Goal: Find contact information: Find contact information

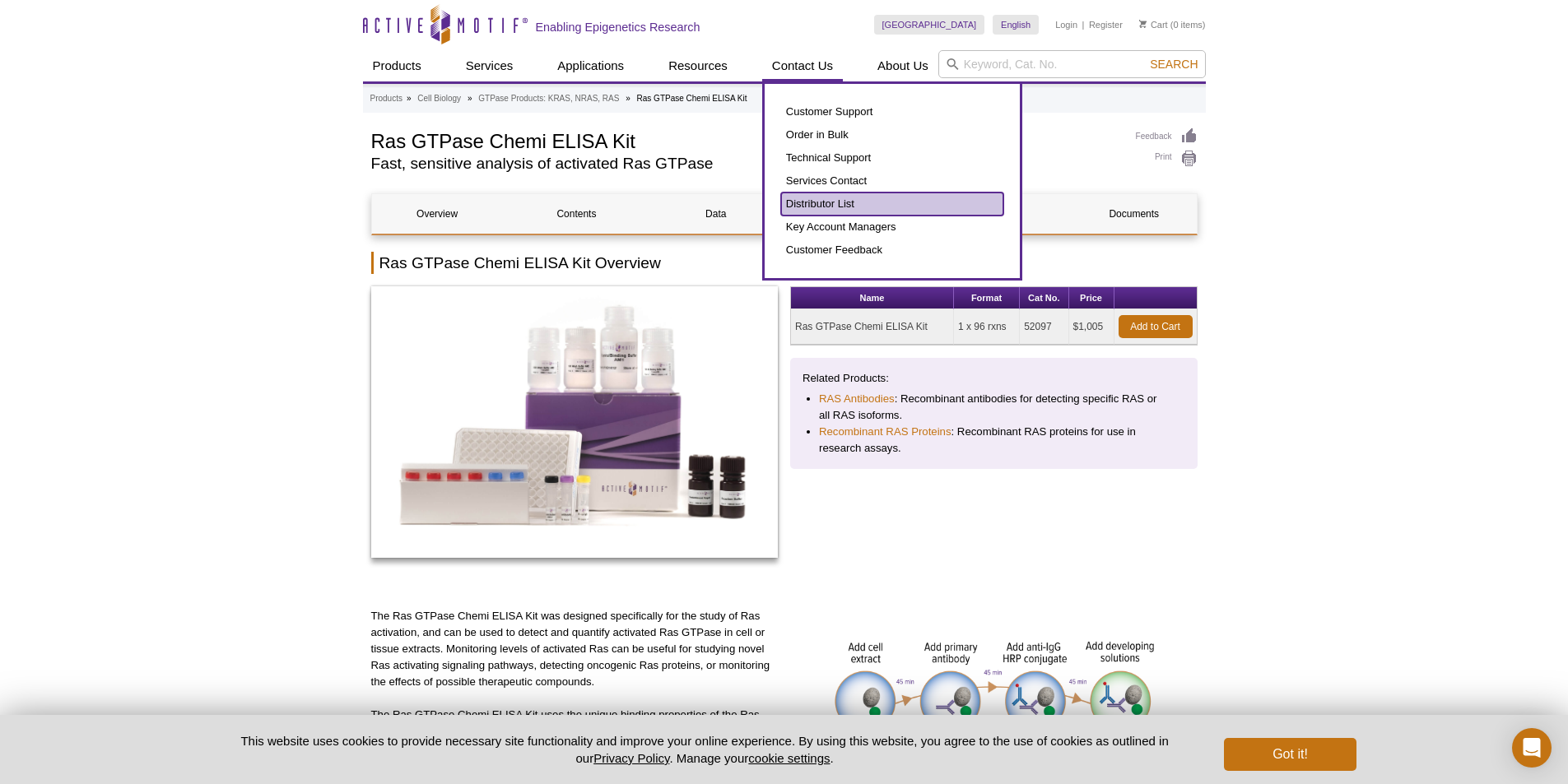
click at [846, 206] on link "Distributor List" at bounding box center [892, 204] width 222 height 23
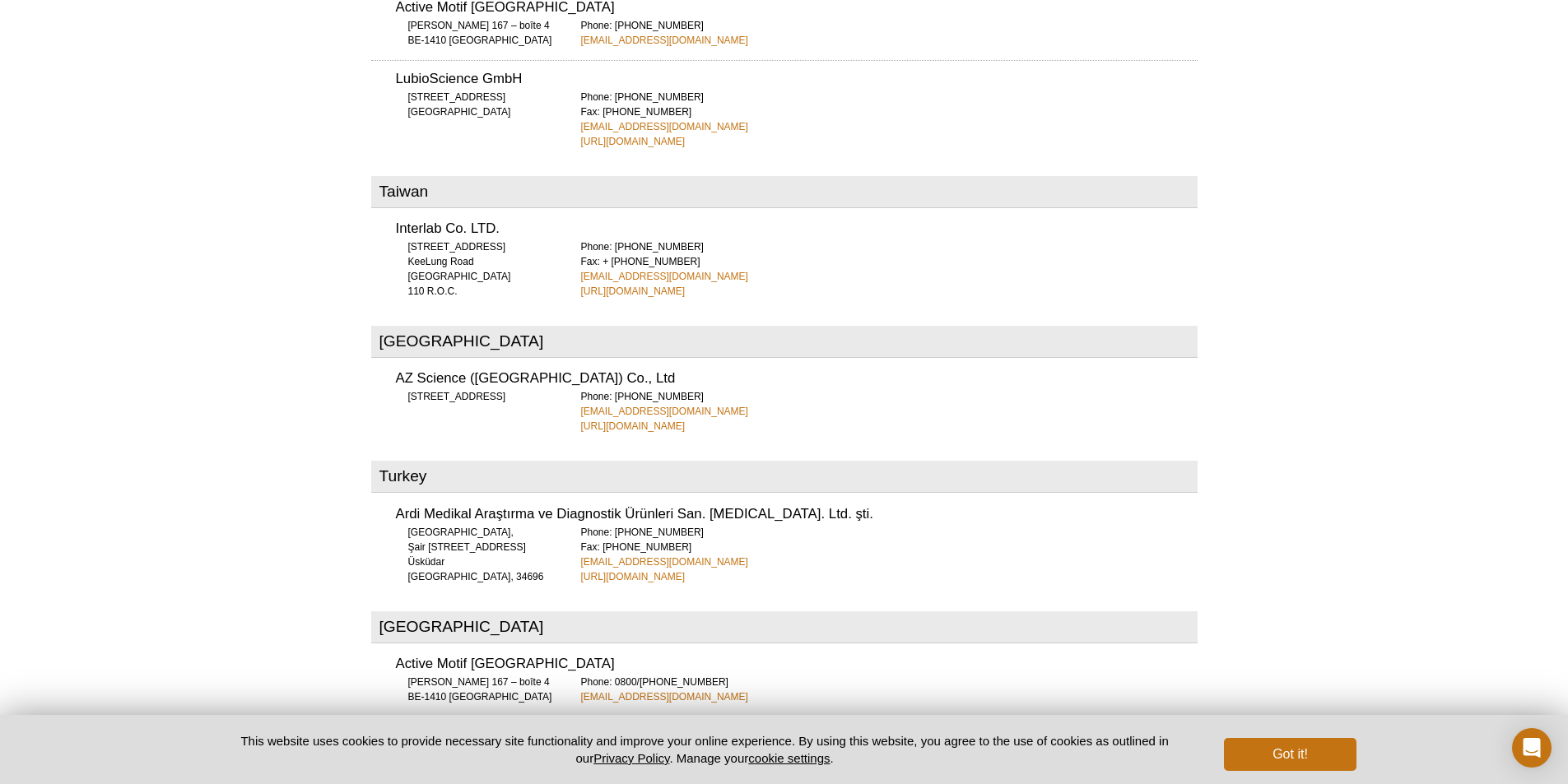
scroll to position [6123, 0]
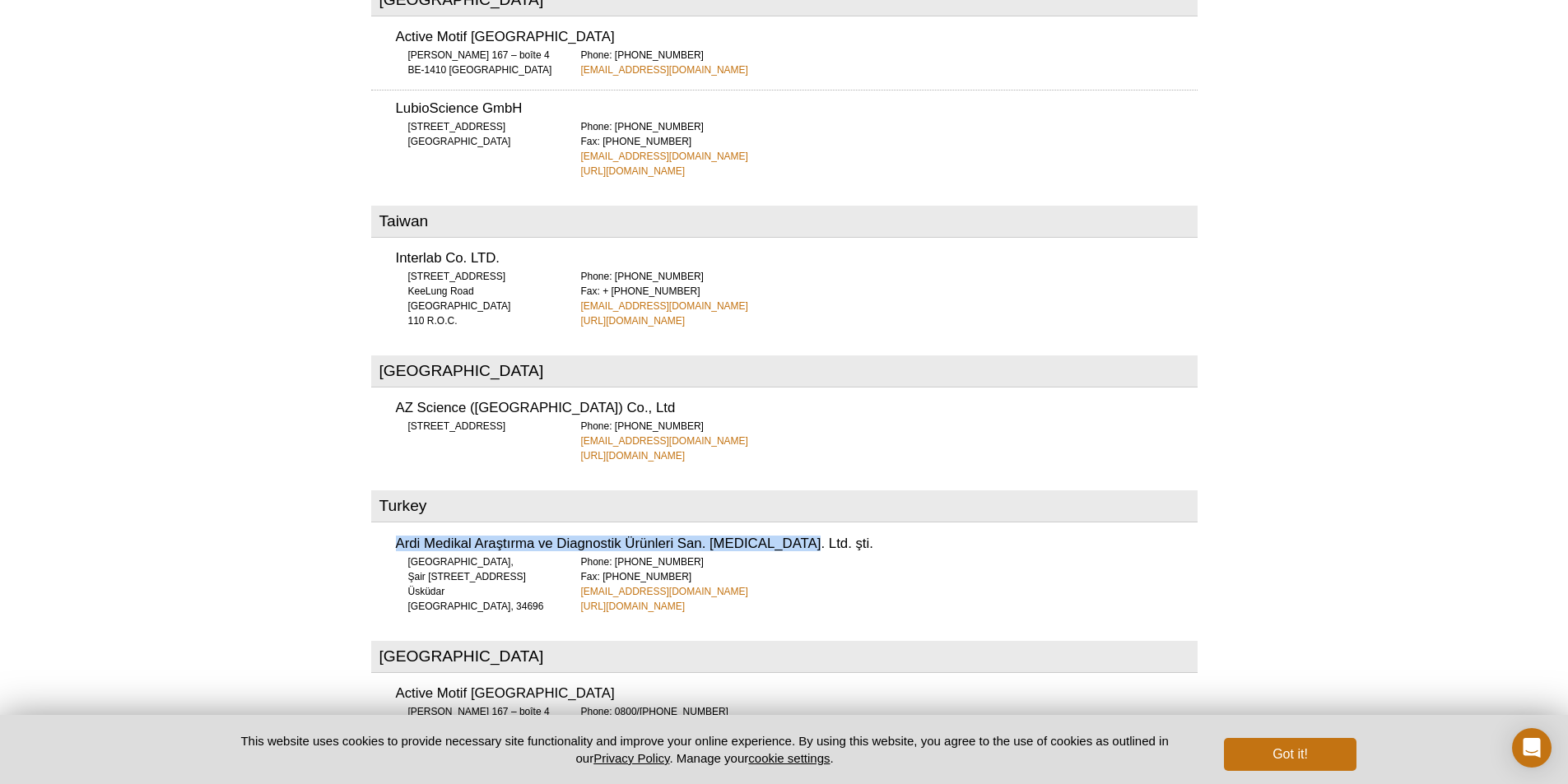
drag, startPoint x: 396, startPoint y: 467, endPoint x: 784, endPoint y: 460, distance: 388.1
click at [784, 525] on div "Ardi Medikal Araştırma ve Diagnostik Ürünleri San. [MEDICAL_DATA]. Ltd. şti. [S…" at bounding box center [784, 568] width 826 height 88
copy h3 "Ardi Medikal Araştırma ve Diagnostik Ürünleri San. [MEDICAL_DATA]. Ltd. şti."
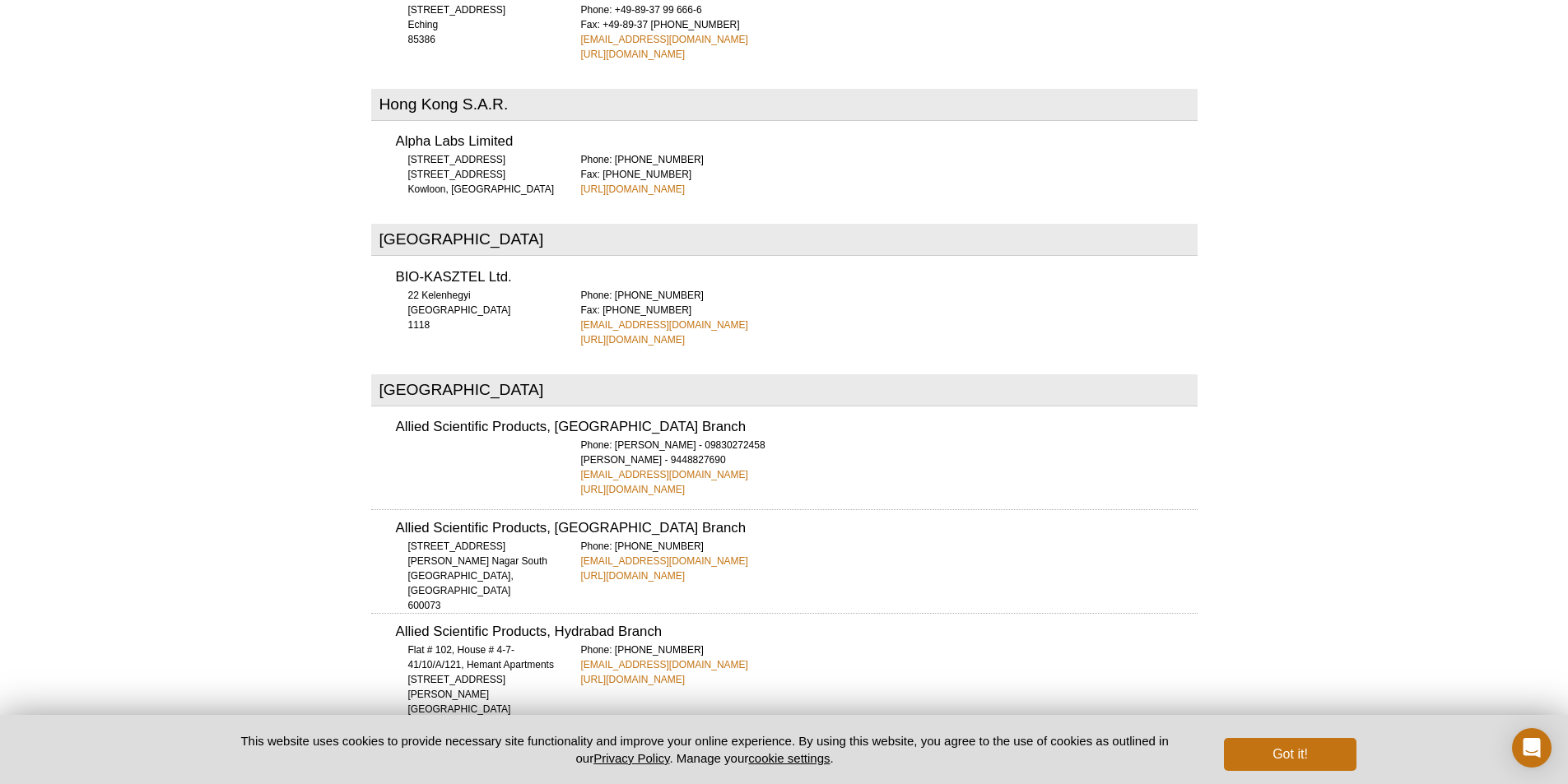
scroll to position [2667, 0]
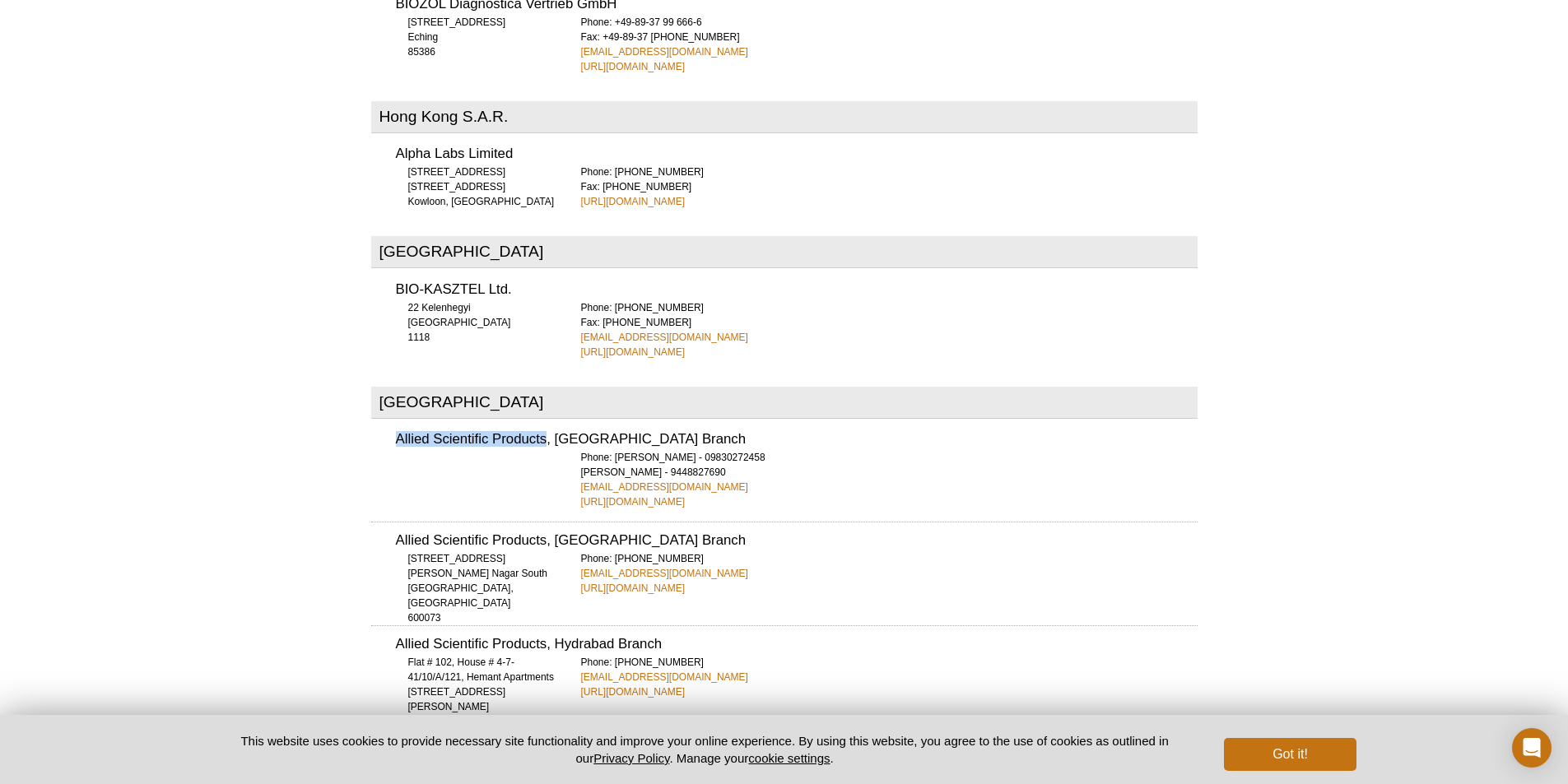
drag, startPoint x: 388, startPoint y: 377, endPoint x: 545, endPoint y: 382, distance: 157.1
click at [545, 421] on div "Allied Scientific Products, [GEOGRAPHIC_DATA] Branch Phone: [PERSON_NAME] - 098…" at bounding box center [784, 465] width 826 height 88
copy h3 "Allied Scientific Products"
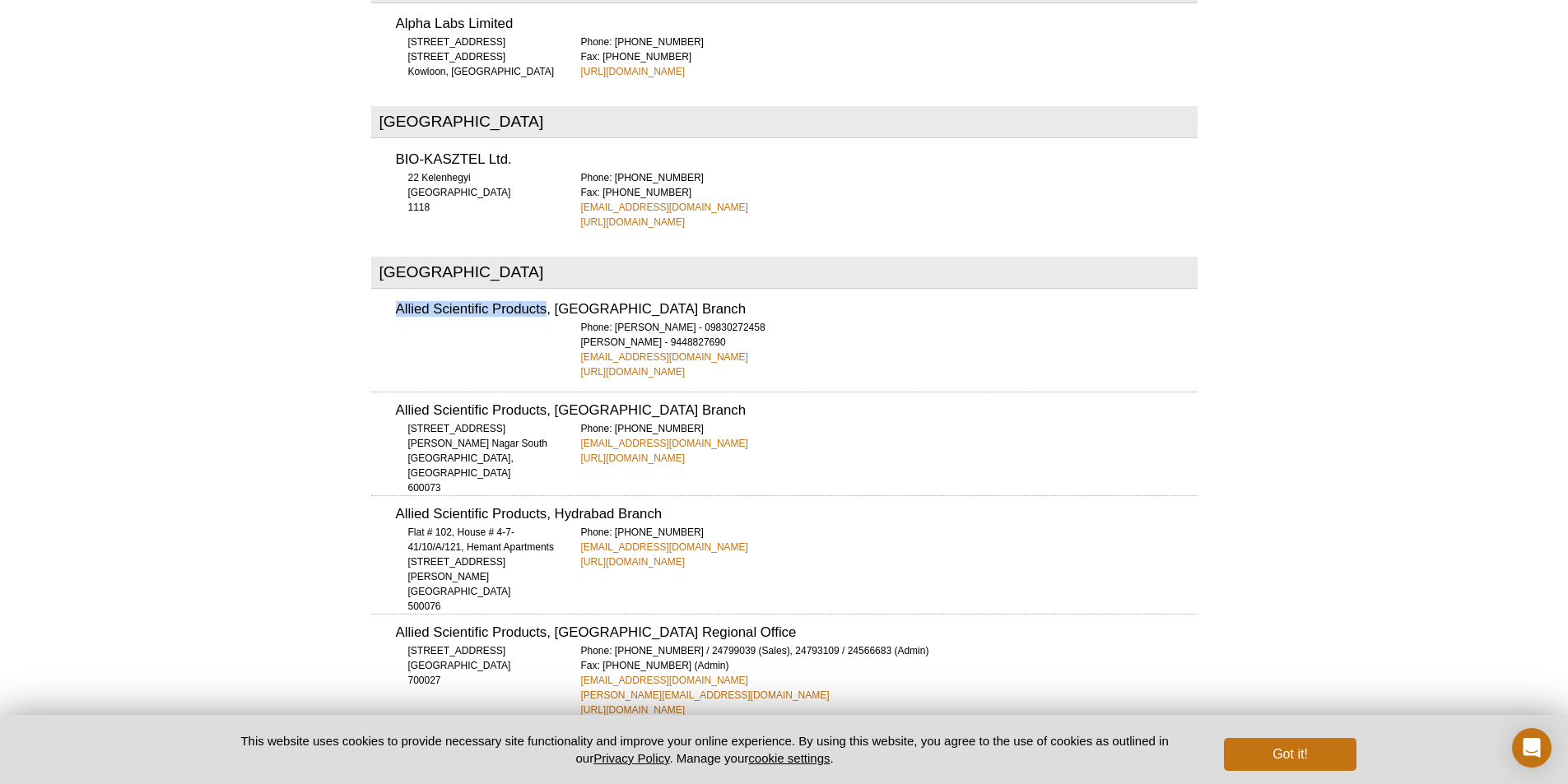
scroll to position [2749, 0]
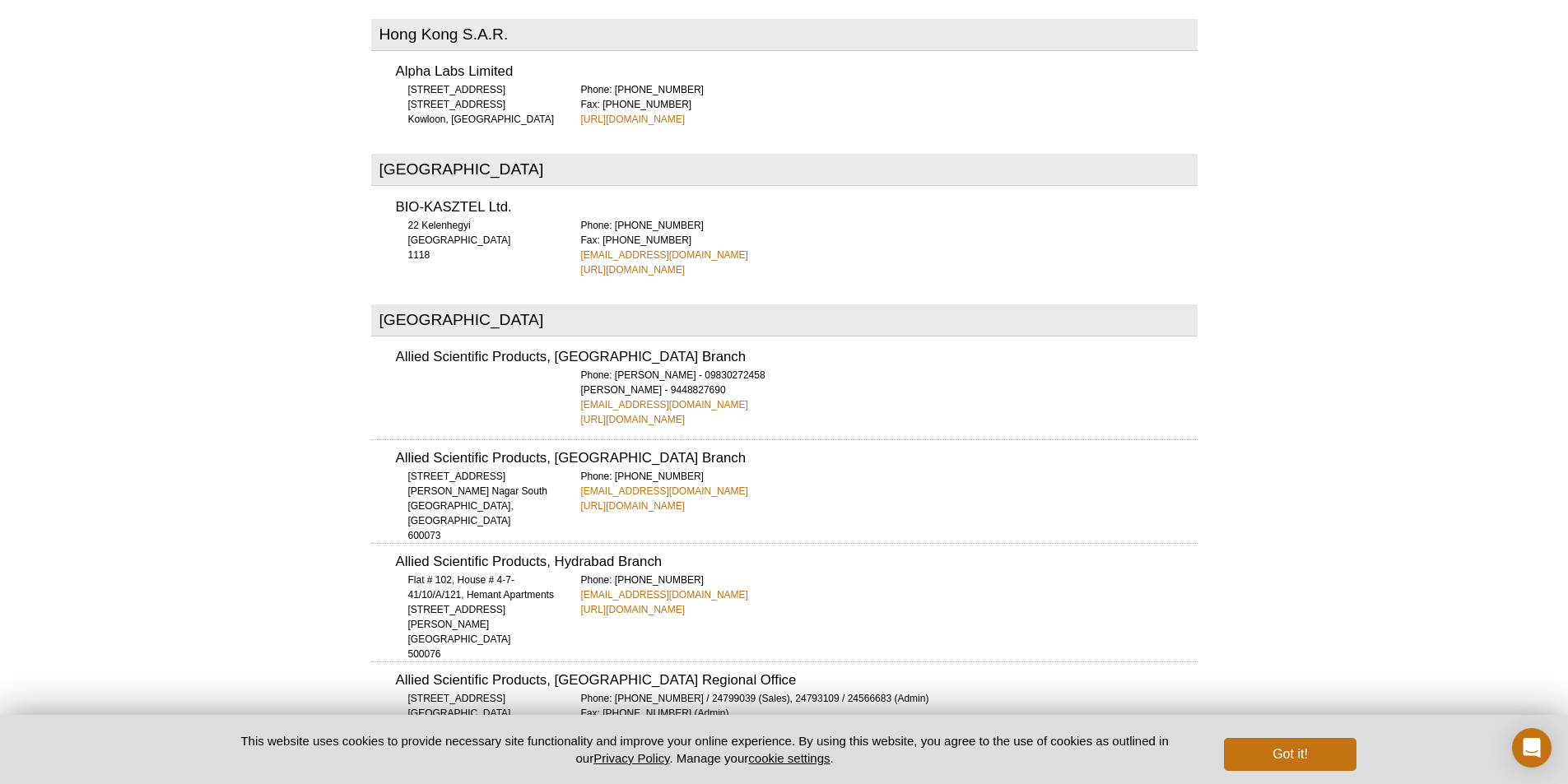
click at [736, 368] on div "Phone: [PERSON_NAME] - 09830272458 [PERSON_NAME] - 9448827690 [EMAIL_ADDRESS][D…" at bounding box center [889, 397] width 616 height 59
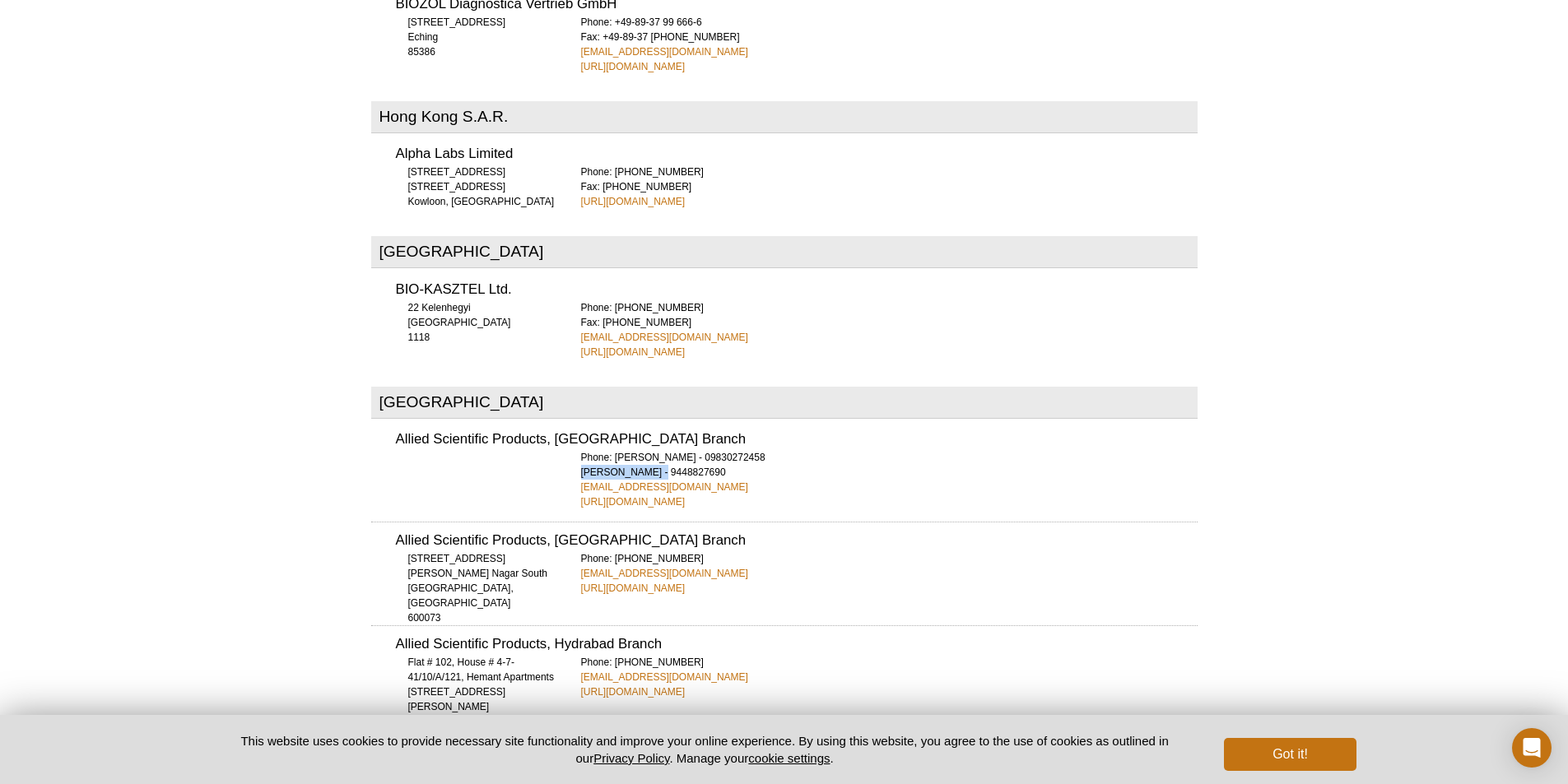
drag, startPoint x: 569, startPoint y: 410, endPoint x: 659, endPoint y: 409, distance: 90.0
click at [659, 421] on div "Allied Scientific Products, [GEOGRAPHIC_DATA] Branch Phone: [PERSON_NAME] - 098…" at bounding box center [784, 465] width 826 height 88
copy div "[PERSON_NAME]"
drag, startPoint x: 389, startPoint y: 376, endPoint x: 670, endPoint y: 371, distance: 281.0
click at [670, 421] on div "Allied Scientific Products, [GEOGRAPHIC_DATA] Branch Phone: [PERSON_NAME] - 098…" at bounding box center [784, 465] width 826 height 88
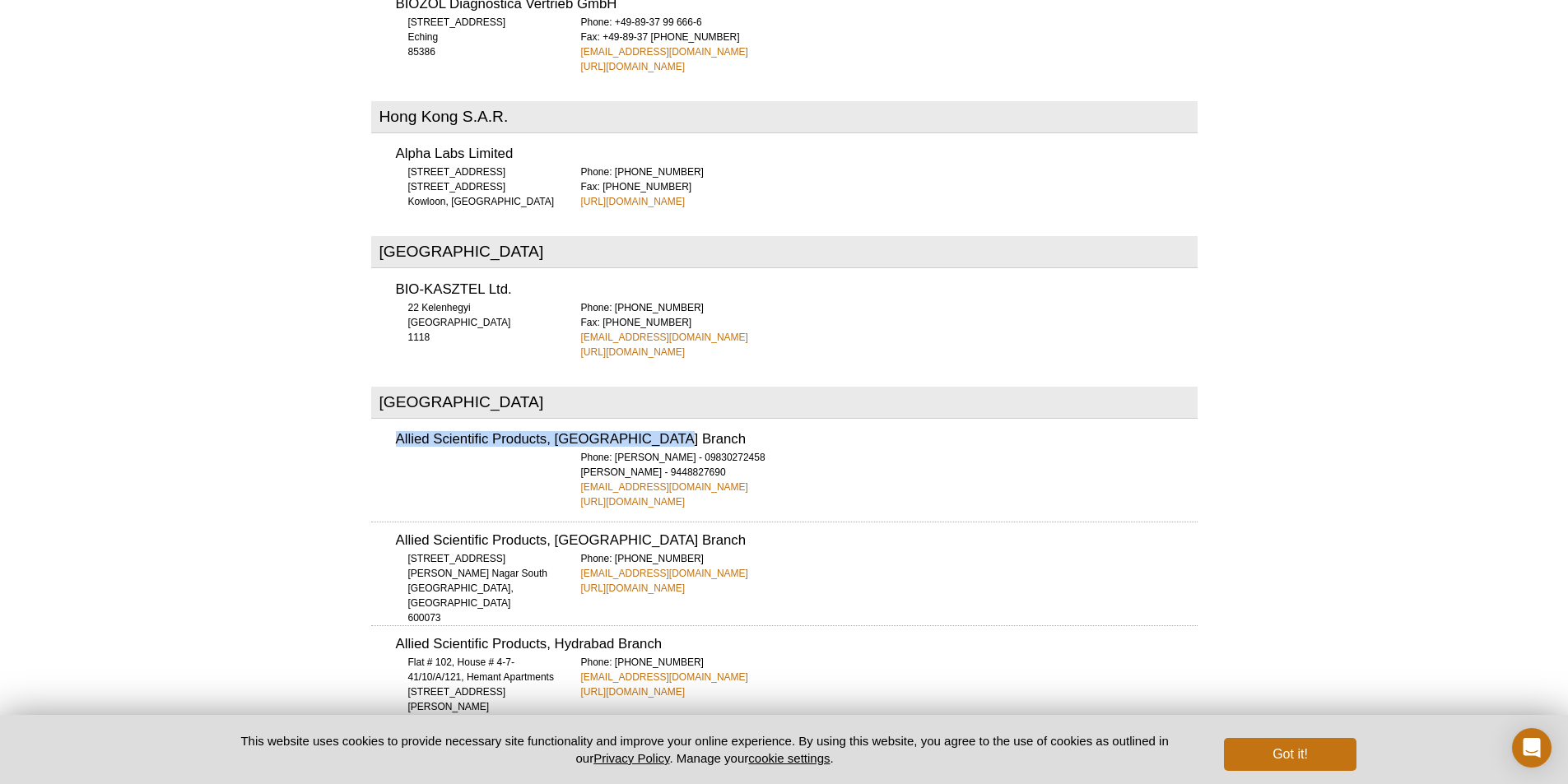
copy h3 "Allied Scientific Products, [GEOGRAPHIC_DATA] Branch"
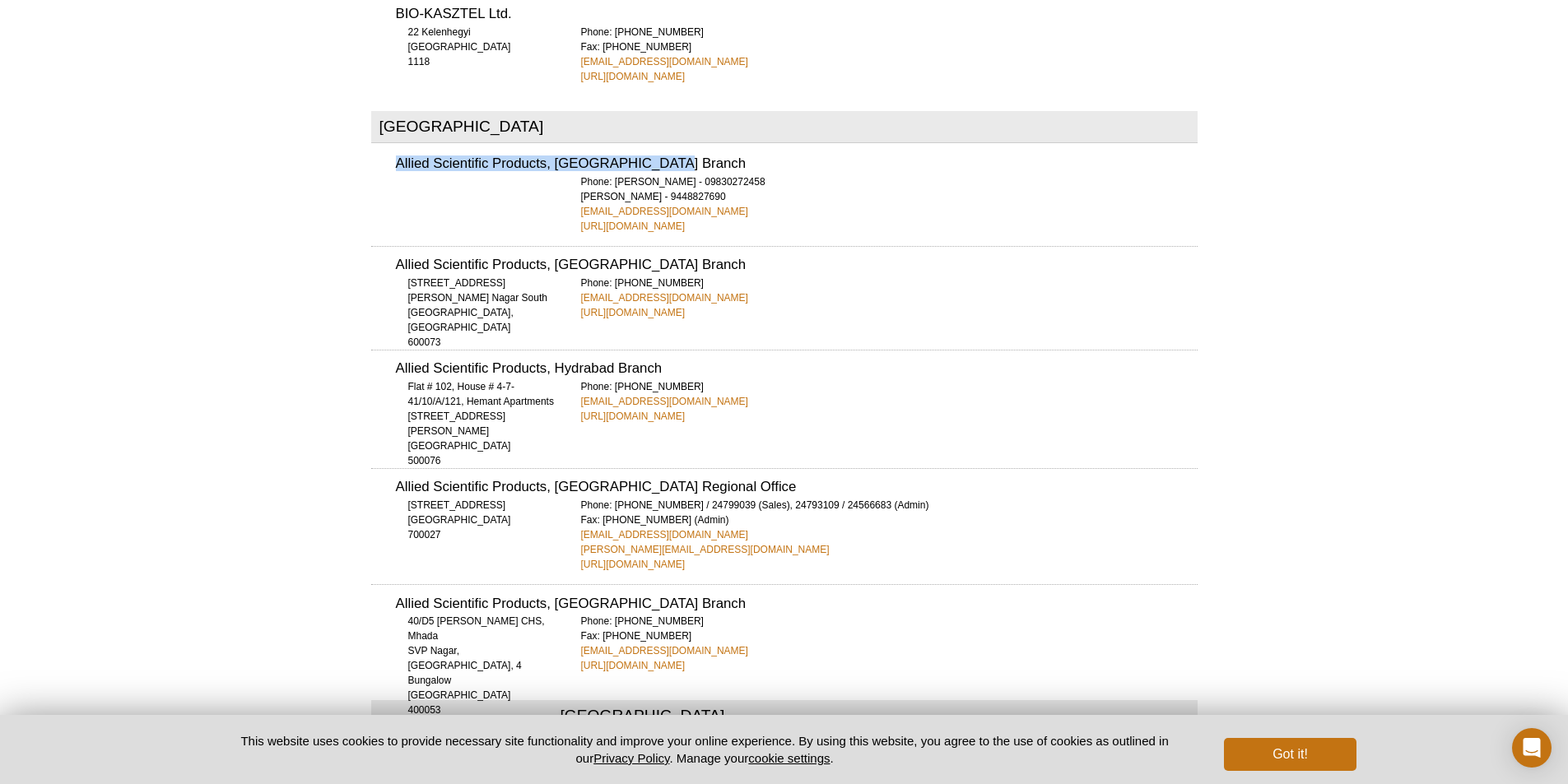
scroll to position [2913, 0]
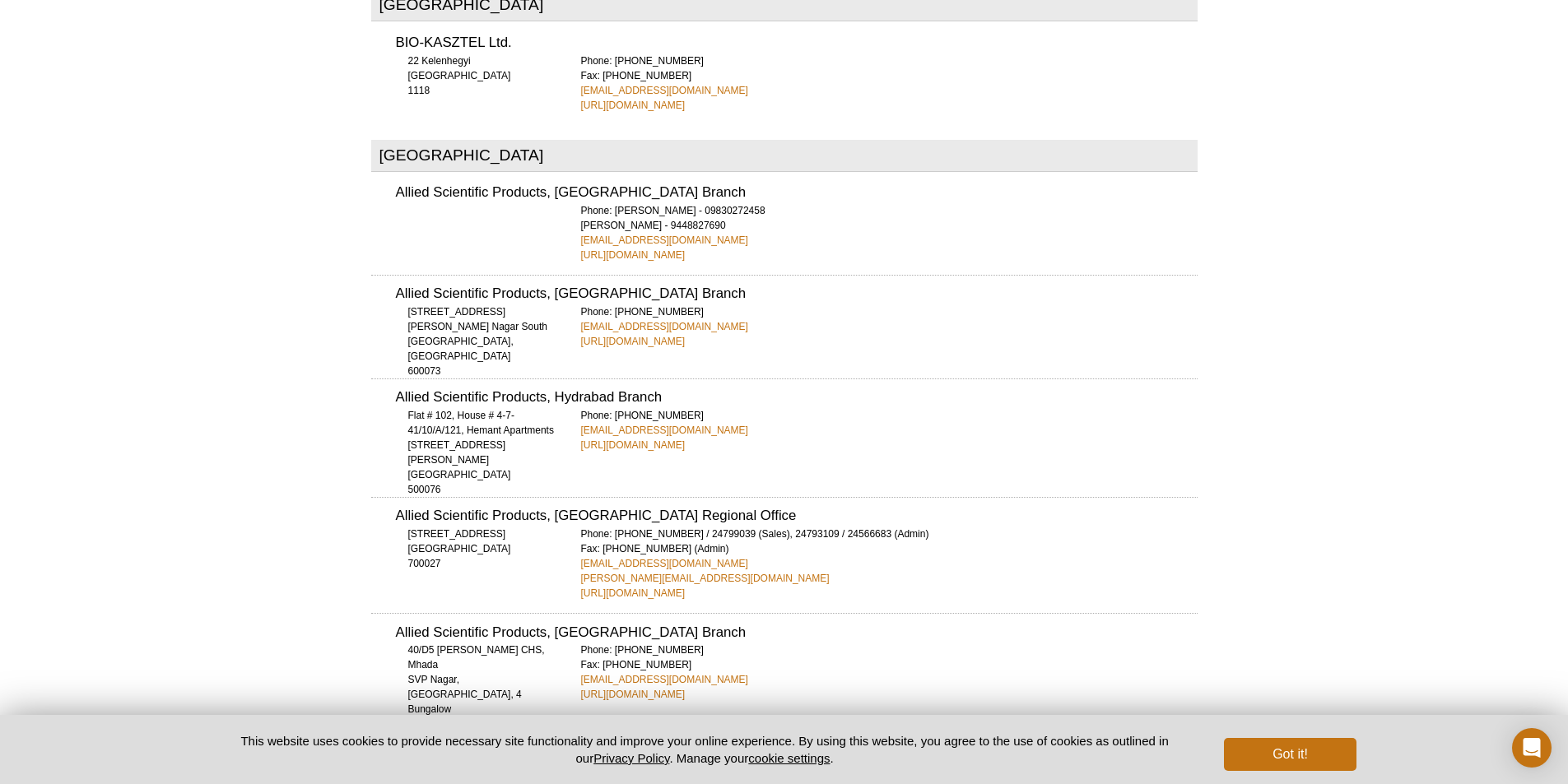
click at [522, 203] on div at bounding box center [478, 218] width 165 height 30
drag, startPoint x: 555, startPoint y: 129, endPoint x: 673, endPoint y: 119, distance: 118.4
click at [673, 174] on div "Allied Scientific Products, [GEOGRAPHIC_DATA] Branch Phone: [PERSON_NAME] - 098…" at bounding box center [784, 218] width 826 height 88
copy h3 "Bangalore Branch"
click at [397, 186] on h3 "Allied Scientific Products, [GEOGRAPHIC_DATA] Branch" at bounding box center [796, 193] width 801 height 14
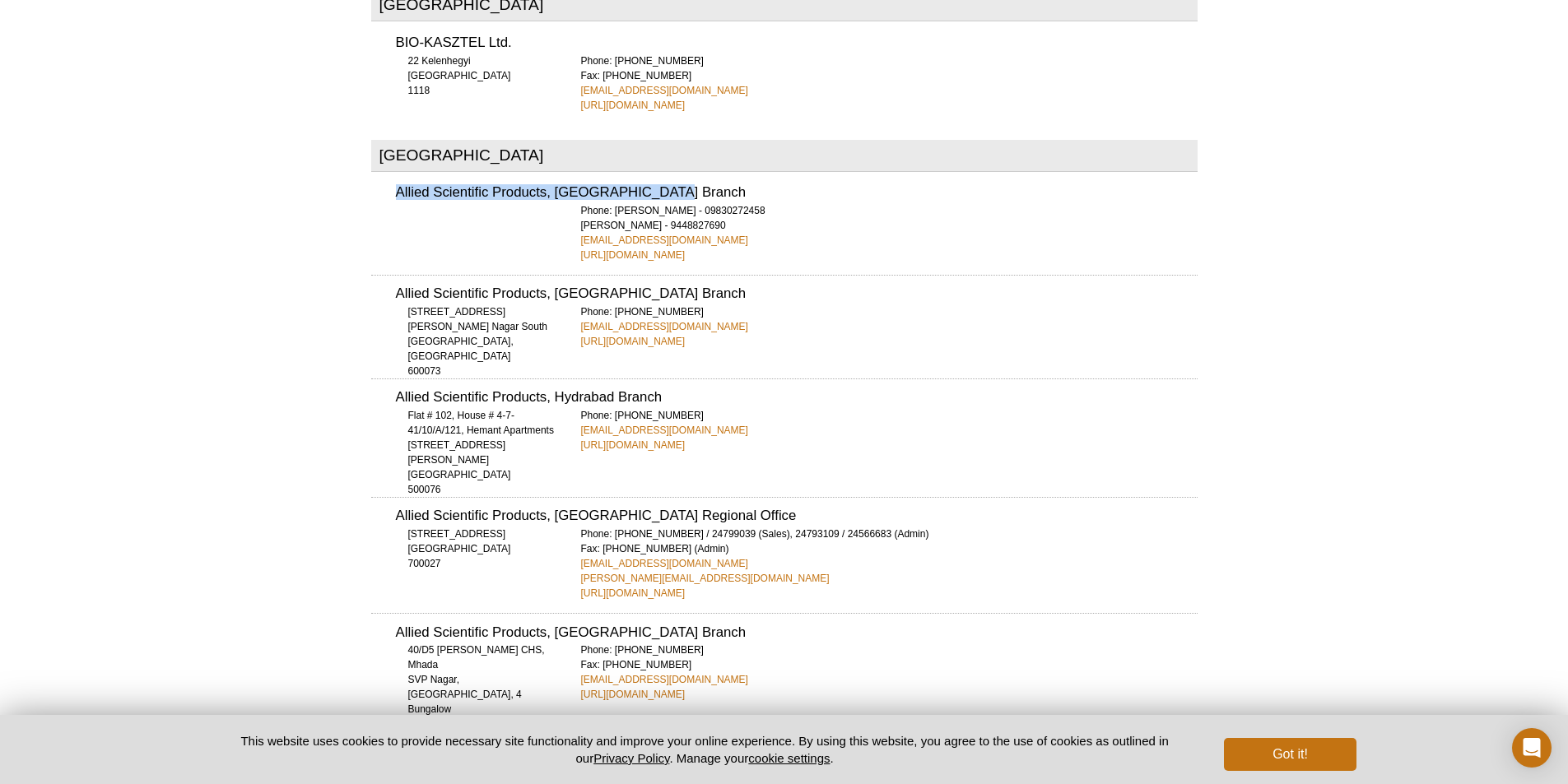
drag, startPoint x: 393, startPoint y: 128, endPoint x: 689, endPoint y: 127, distance: 296.0
click at [689, 174] on div "Allied Scientific Products, [GEOGRAPHIC_DATA] Branch Phone: [PERSON_NAME] - 098…" at bounding box center [784, 218] width 826 height 88
copy h3 "Allied Scientific Products, [GEOGRAPHIC_DATA] Branch"
drag, startPoint x: 407, startPoint y: 254, endPoint x: 475, endPoint y: 291, distance: 77.4
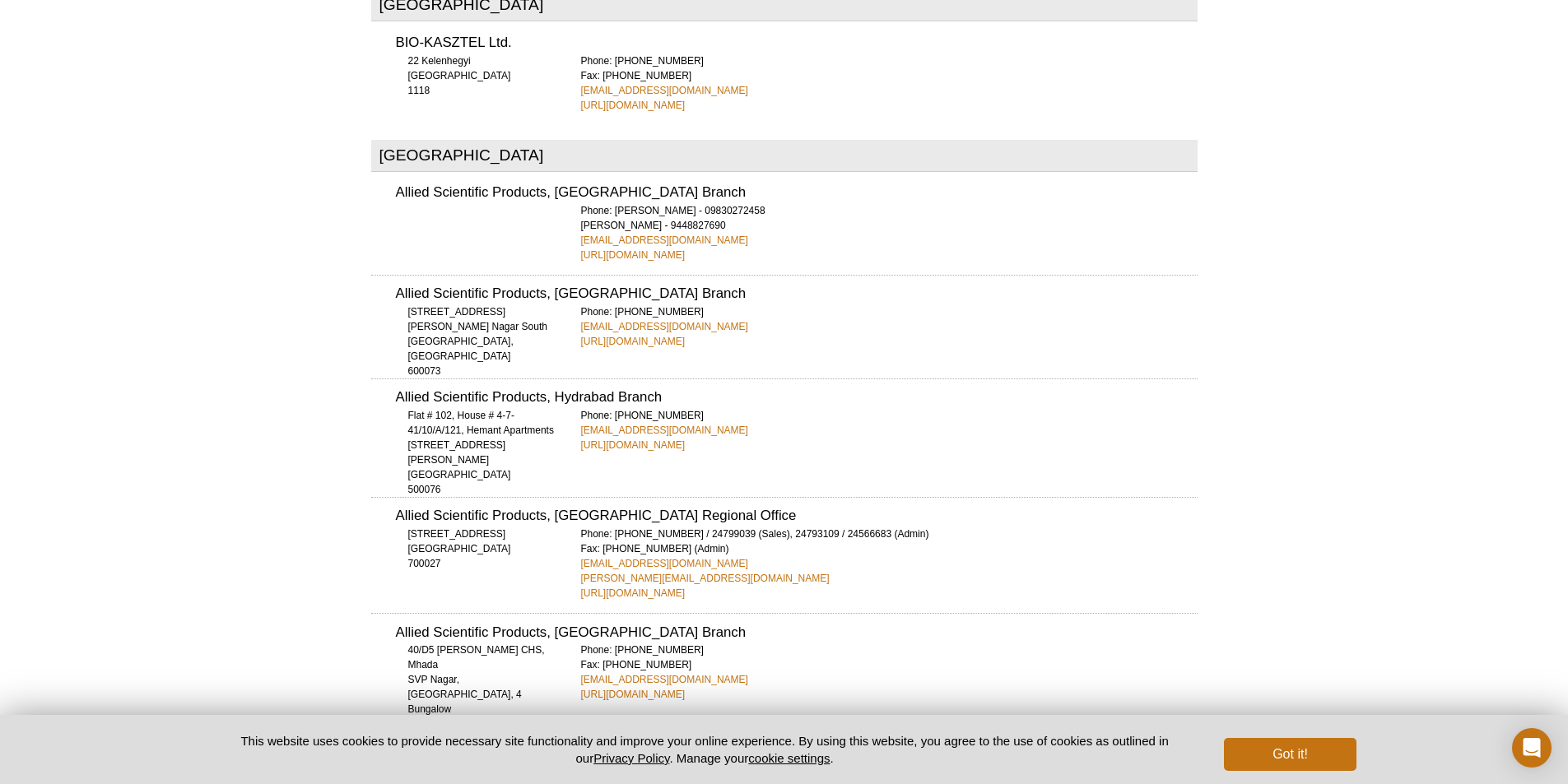
click at [475, 305] on div "[STREET_ADDRESS][PERSON_NAME] 600073" at bounding box center [478, 341] width 165 height 74
copy div "[STREET_ADDRESS][PERSON_NAME]"
drag, startPoint x: 397, startPoint y: 230, endPoint x: 691, endPoint y: 232, distance: 294.0
click at [691, 287] on h3 "Allied Scientific Products, [GEOGRAPHIC_DATA] Branch" at bounding box center [796, 294] width 801 height 14
copy h3 "Allied Scientific Products, [GEOGRAPHIC_DATA] Branch"
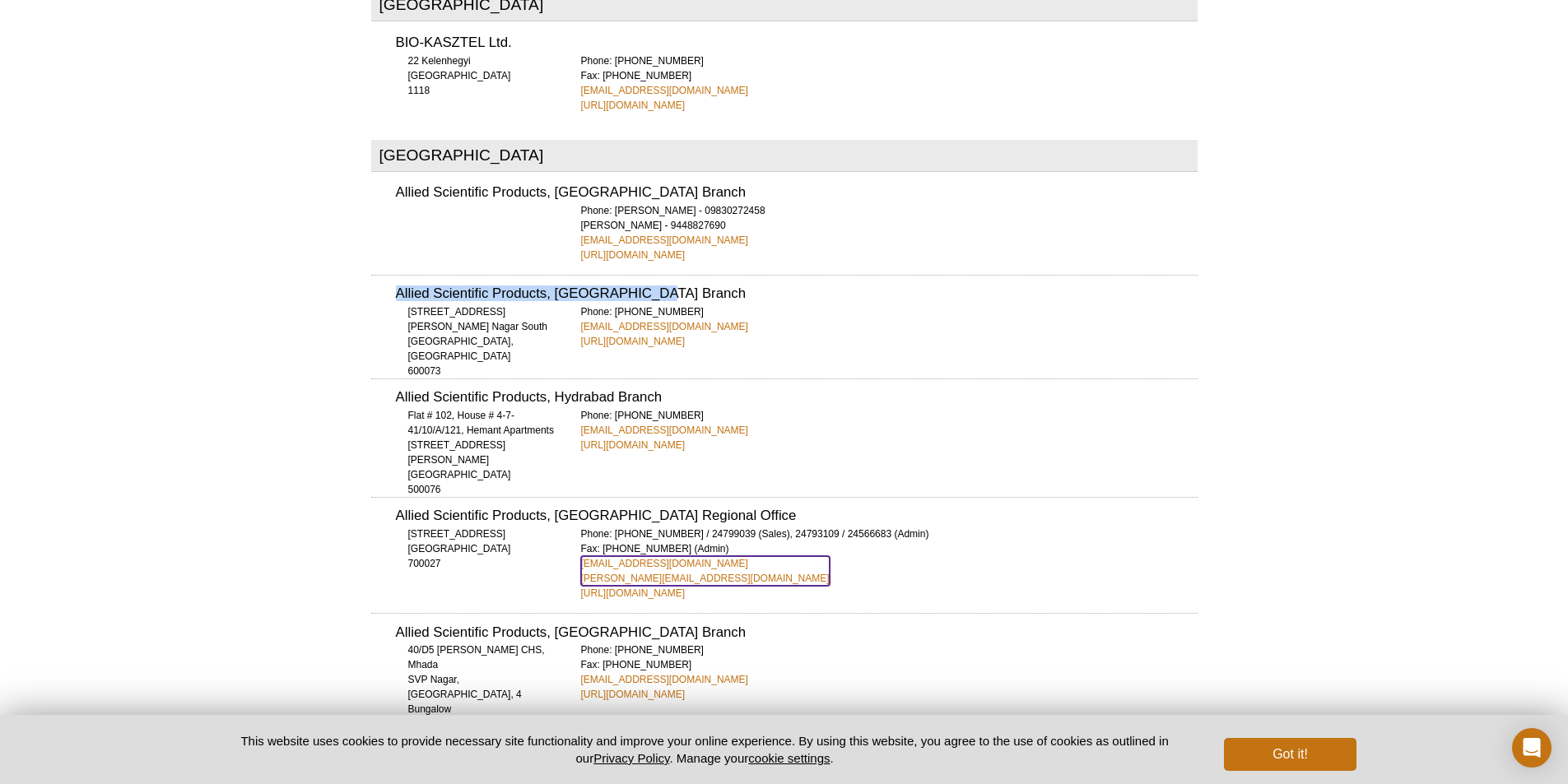
scroll to position [2996, 0]
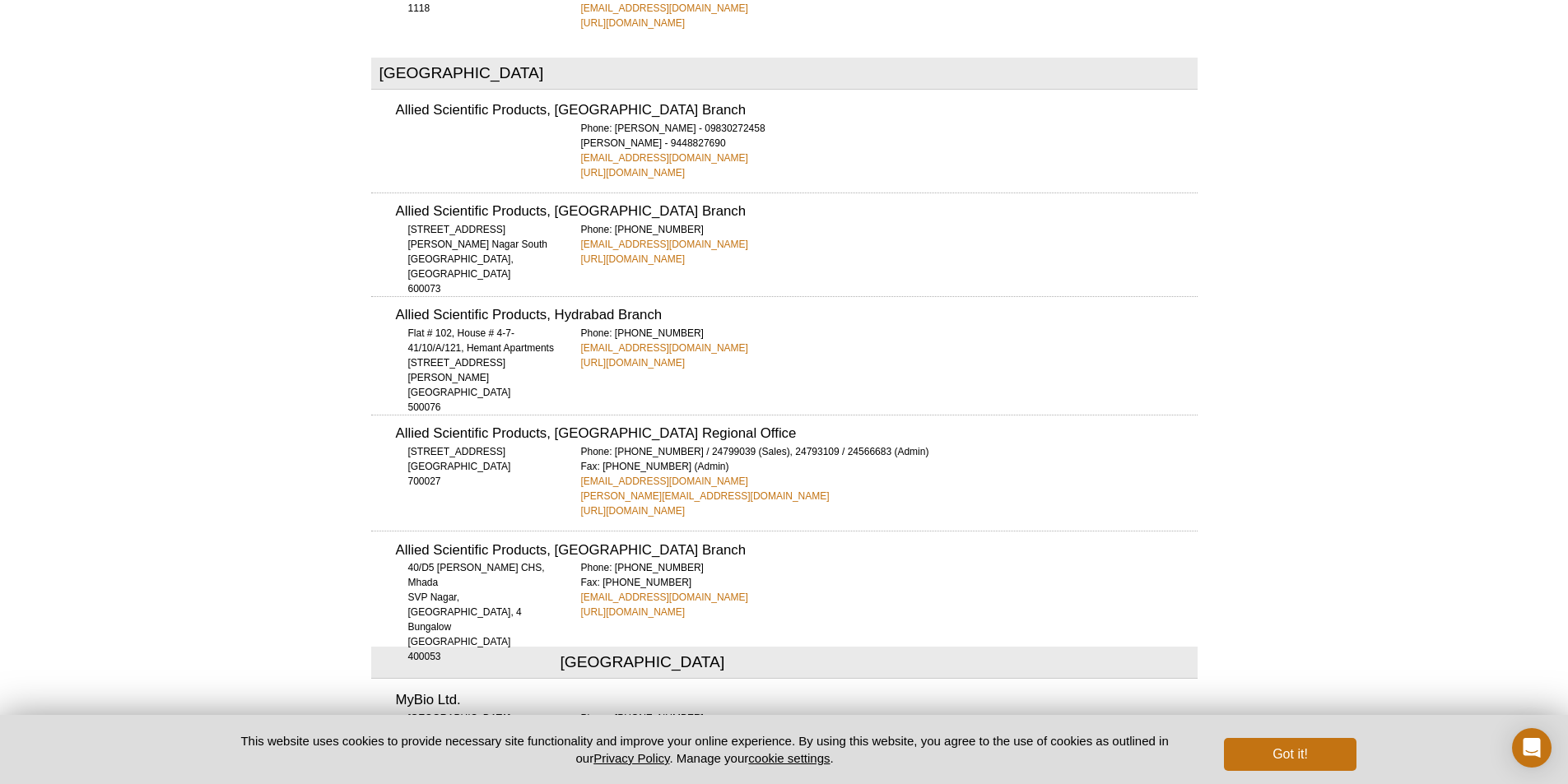
drag, startPoint x: 619, startPoint y: 420, endPoint x: 876, endPoint y: 441, distance: 257.9
click at [876, 444] on div "Phone: [PHONE_NUMBER] / 24799039 (Sales), 24793109 / [PHONE_NUMBER] (Admin) Fax…" at bounding box center [889, 481] width 616 height 74
drag, startPoint x: 560, startPoint y: 404, endPoint x: 599, endPoint y: 406, distance: 39.1
click at [599, 415] on div "Allied Scientific Products, [GEOGRAPHIC_DATA] Regional Office [STREET_ADDRESS] …" at bounding box center [784, 467] width 826 height 104
drag, startPoint x: 720, startPoint y: 409, endPoint x: 602, endPoint y: 407, distance: 118.0
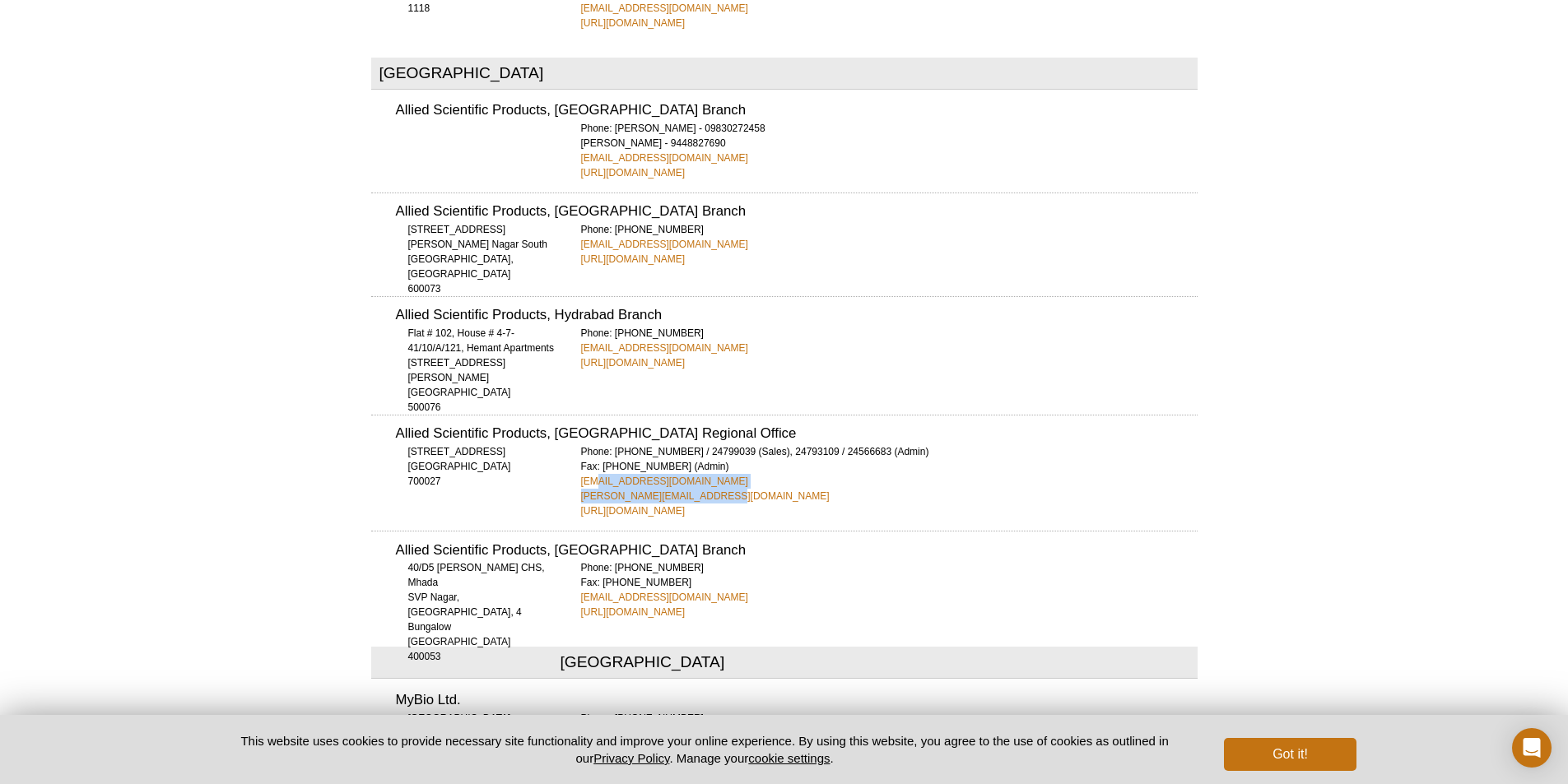
click at [596, 444] on div "Phone: [PHONE_NUMBER] / 24799039 (Sales), 24793109 / [PHONE_NUMBER] (Admin) Fax…" at bounding box center [889, 481] width 616 height 74
click at [740, 444] on div "Phone: [PHONE_NUMBER] / 24799039 (Sales), 24793109 / [PHONE_NUMBER] (Admin) Fax…" at bounding box center [889, 481] width 616 height 74
drag, startPoint x: 562, startPoint y: 402, endPoint x: 687, endPoint y: 401, distance: 125.0
click at [687, 415] on div "Allied Scientific Products, [GEOGRAPHIC_DATA] Regional Office [STREET_ADDRESS] …" at bounding box center [784, 467] width 826 height 104
copy link "[EMAIL_ADDRESS][DOMAIN_NAME]"
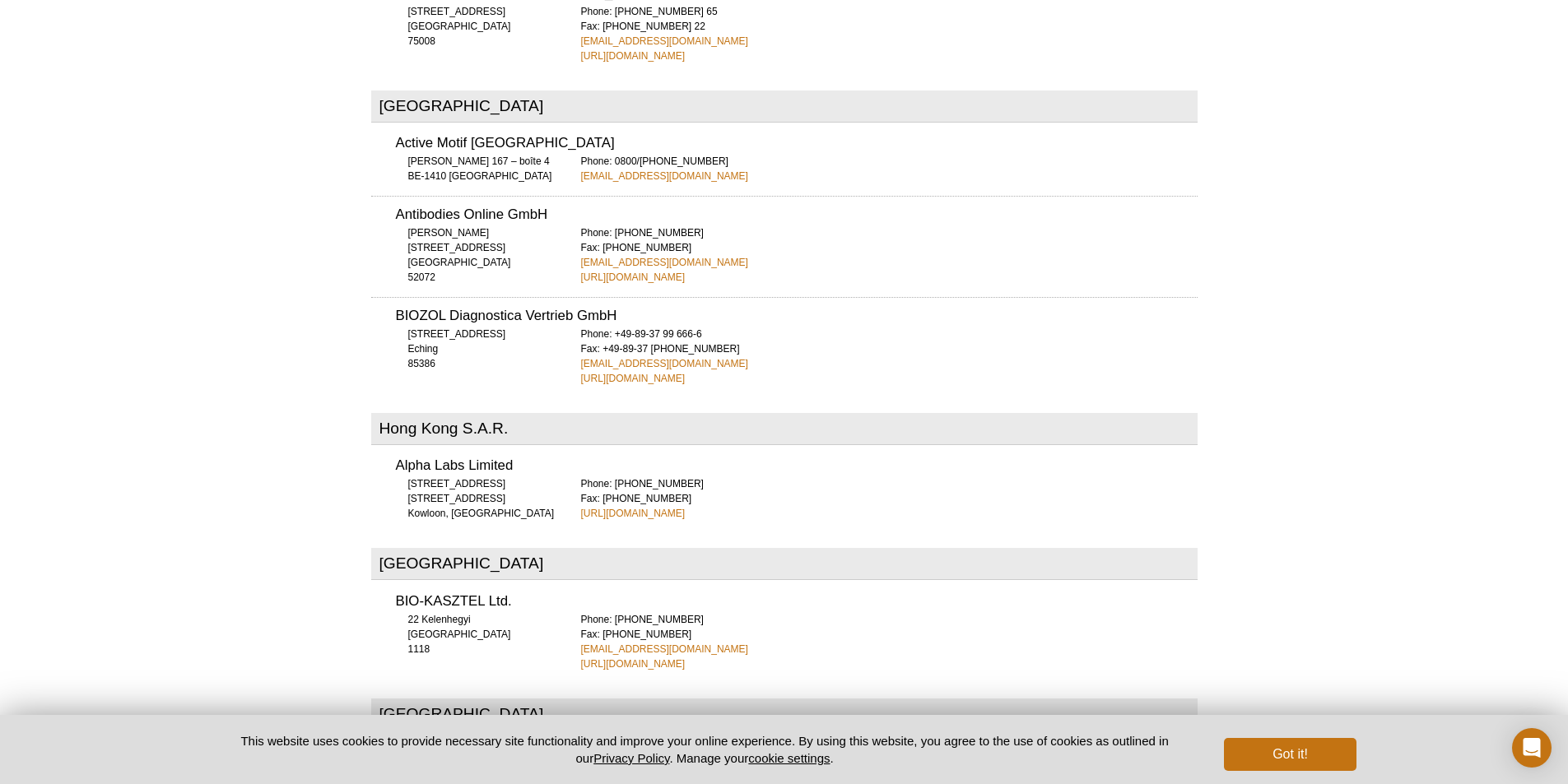
scroll to position [2256, 0]
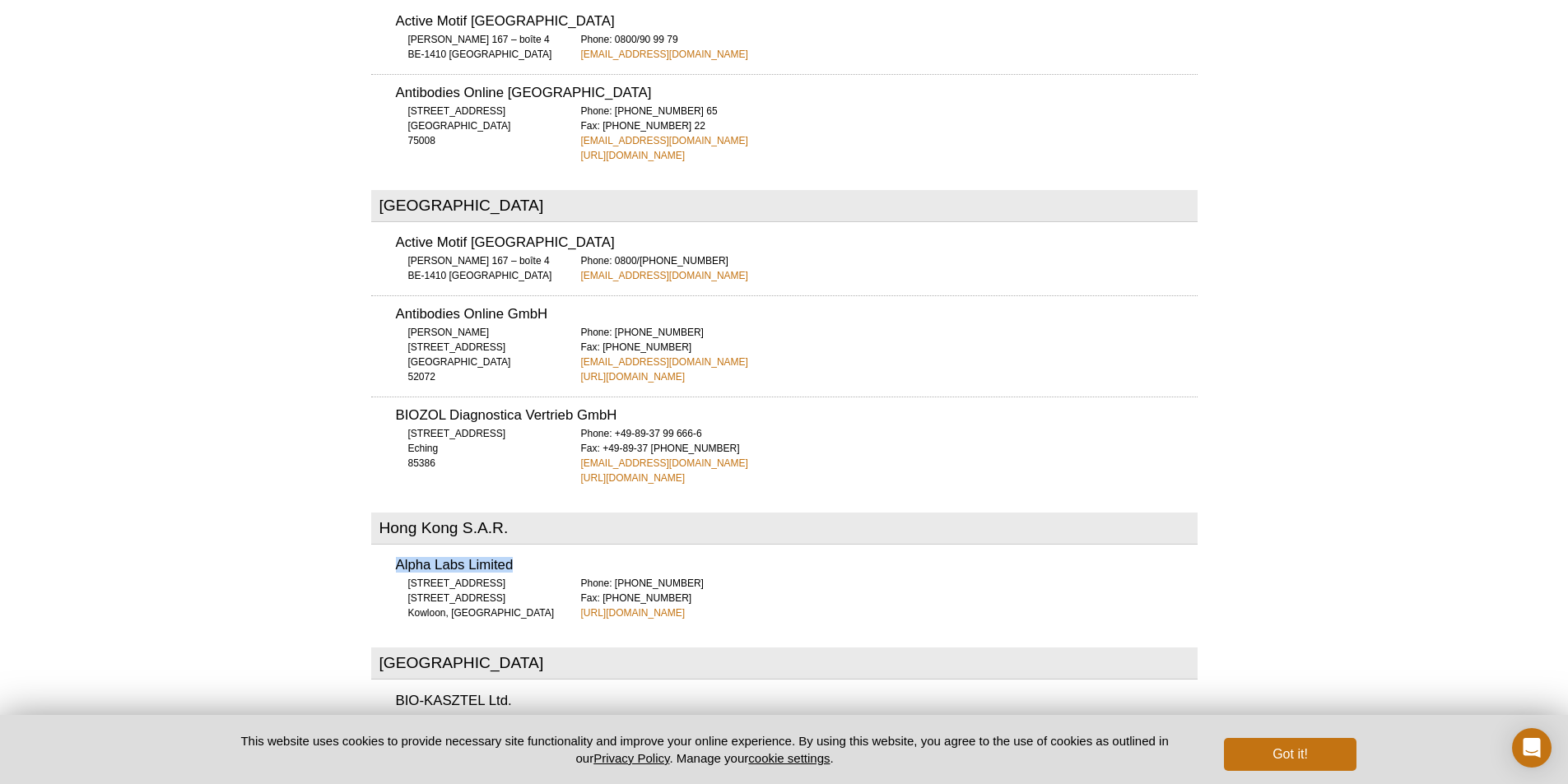
drag, startPoint x: 393, startPoint y: 502, endPoint x: 528, endPoint y: 501, distance: 135.0
click at [528, 547] on div "Alpha Labs Limited [STREET_ADDRESS] Phone: [PHONE_NUMBER] Fax: [PHONE_NUMBER] […" at bounding box center [784, 584] width 826 height 73
copy h3 "Alpha Labs Limited"
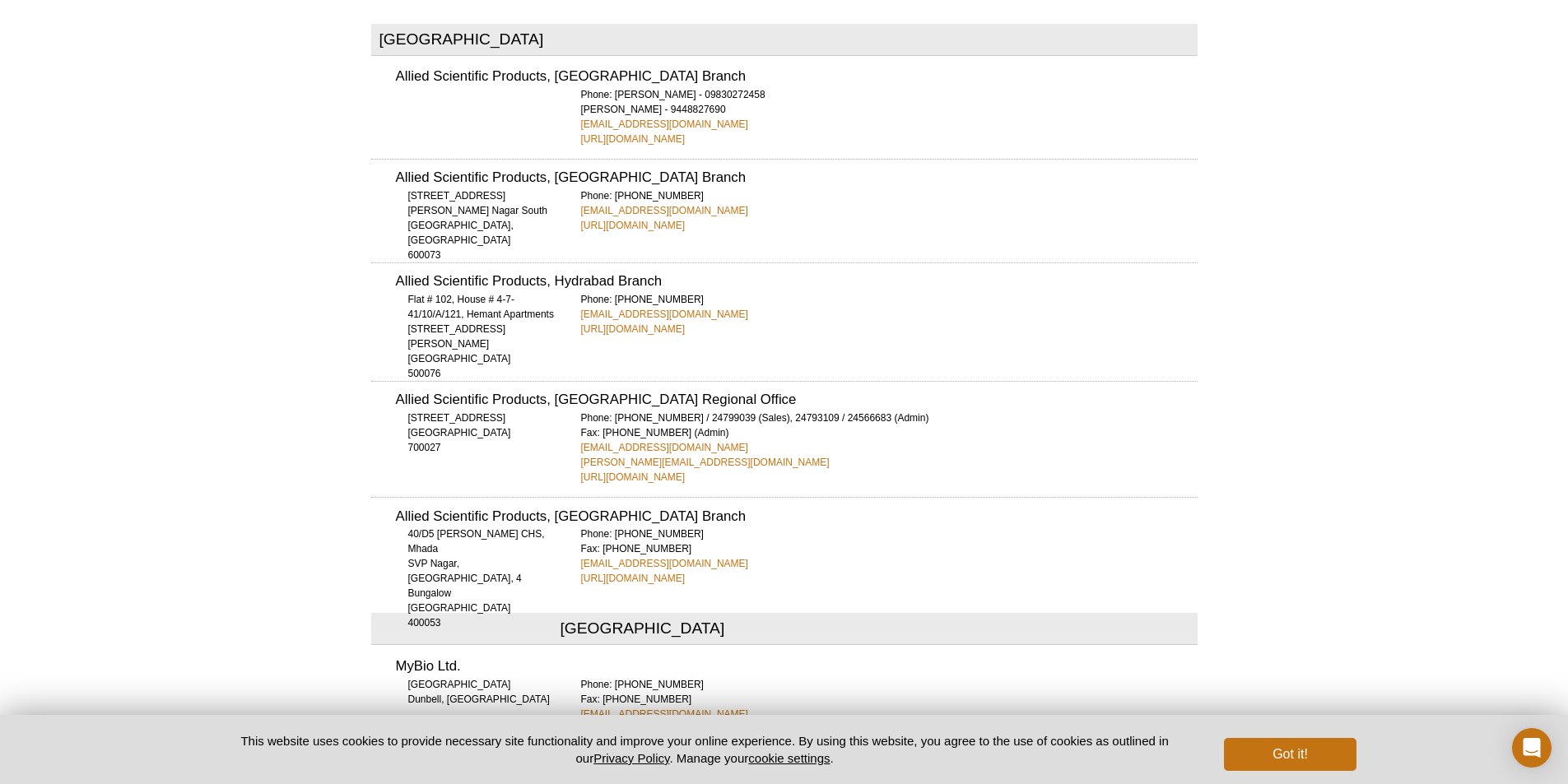
scroll to position [3045, 0]
